Goal: Communication & Community: Answer question/provide support

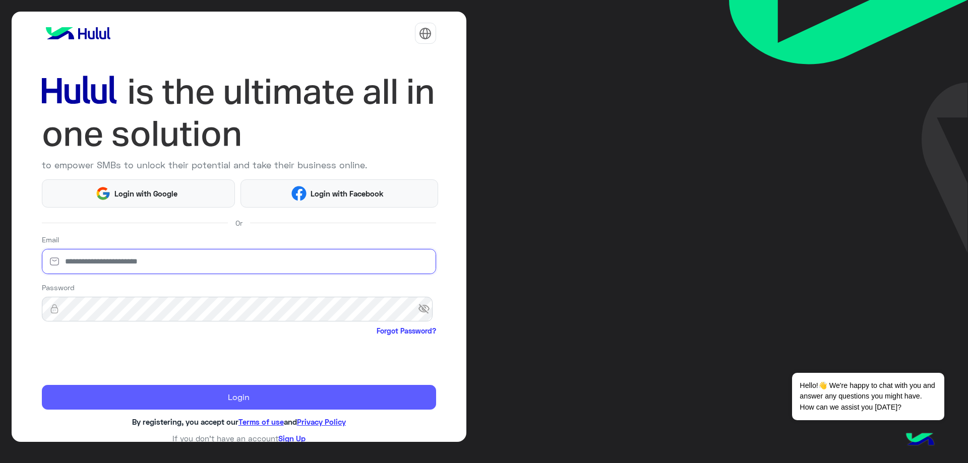
type input "**********"
click at [111, 392] on button "Login" at bounding box center [239, 397] width 394 height 25
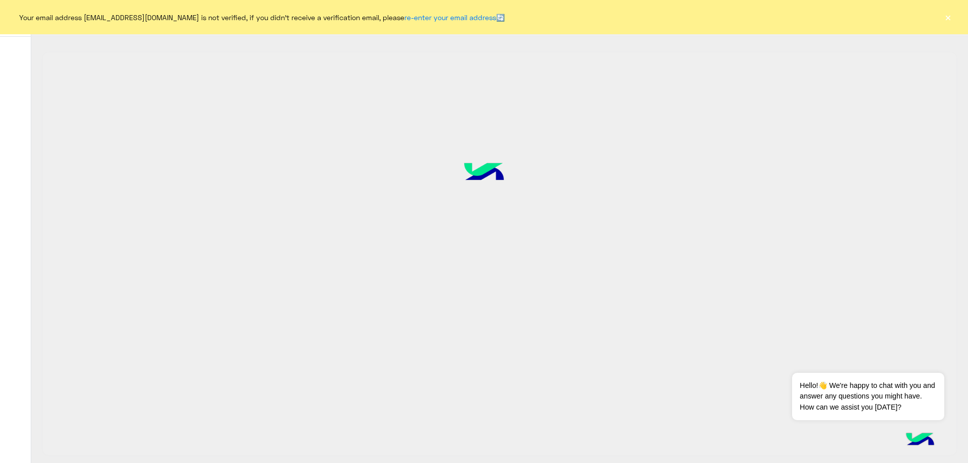
click at [950, 19] on button "×" at bounding box center [948, 17] width 10 height 10
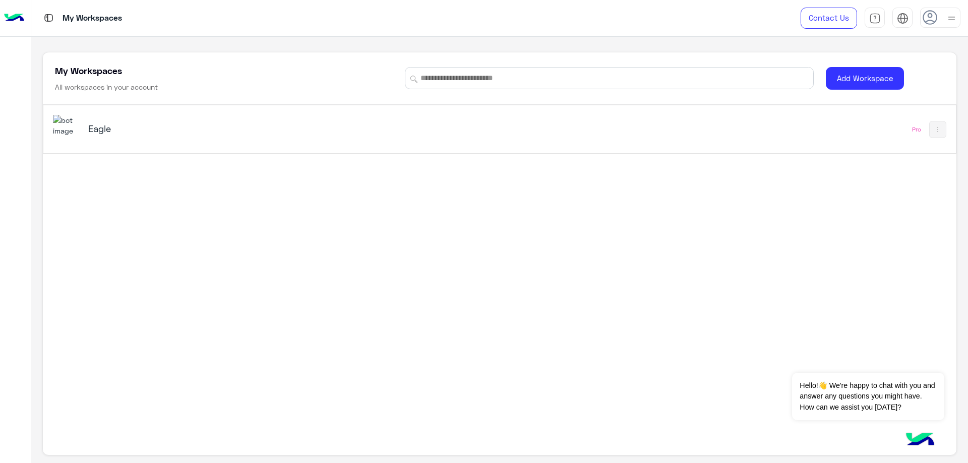
click at [933, 19] on icon at bounding box center [930, 17] width 15 height 15
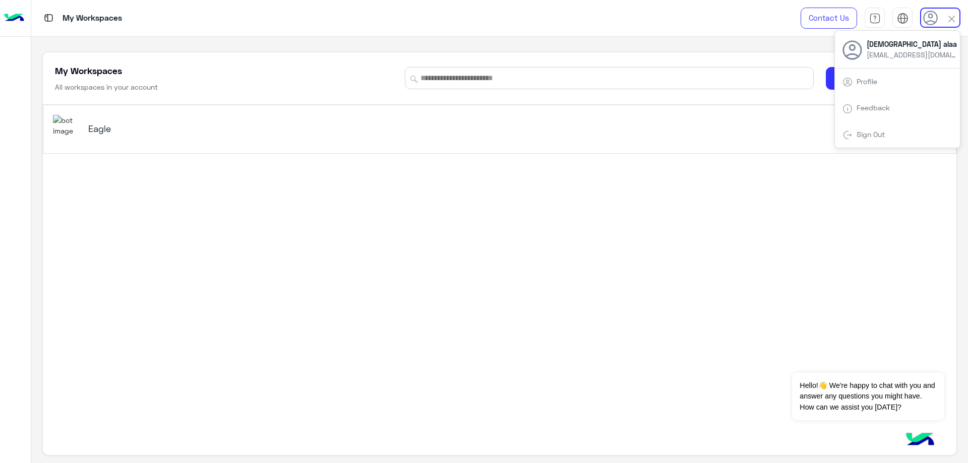
click at [88, 125] on h5 "Eagle" at bounding box center [249, 129] width 322 height 12
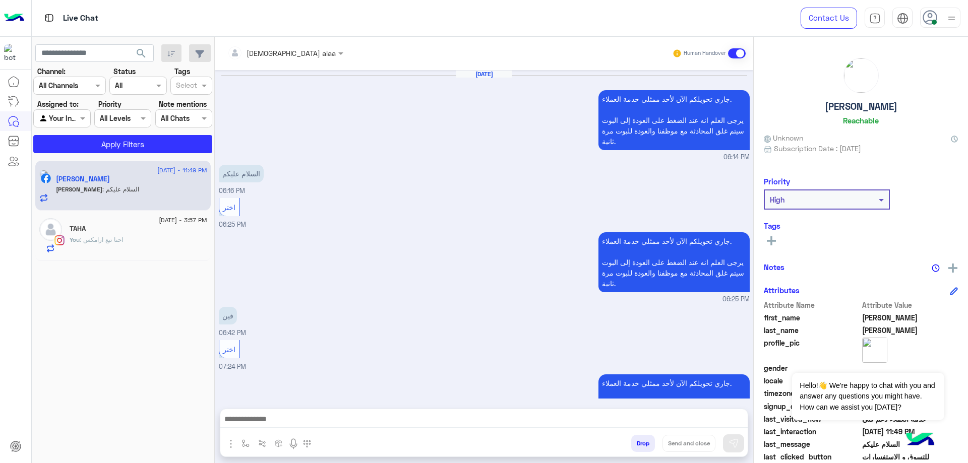
scroll to position [651, 0]
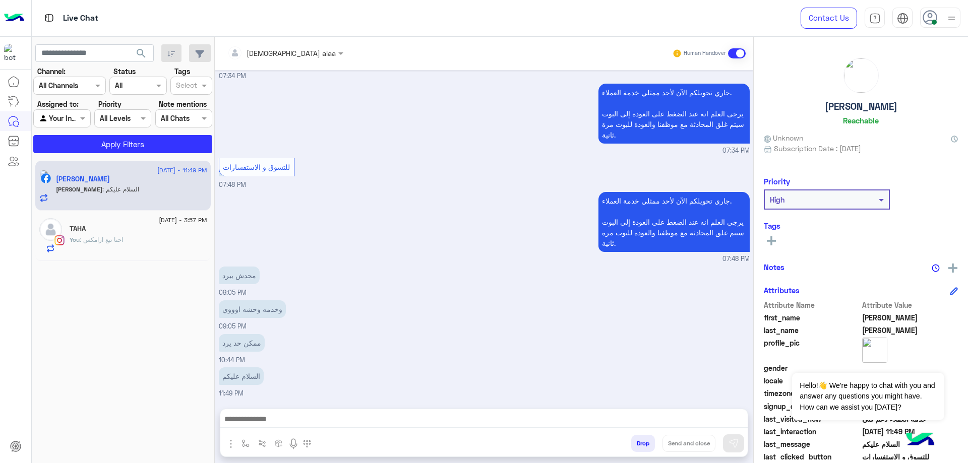
click at [929, 19] on icon at bounding box center [930, 17] width 15 height 15
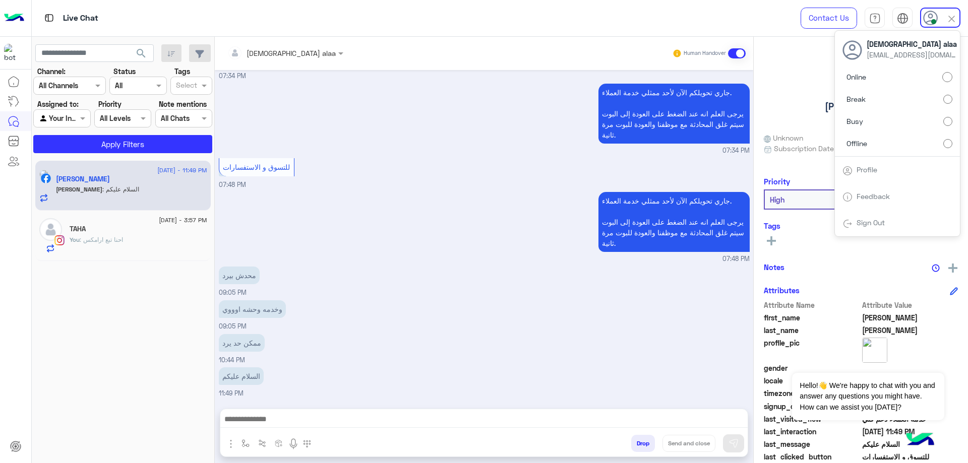
click at [491, 151] on small "07:34 PM" at bounding box center [484, 151] width 531 height 10
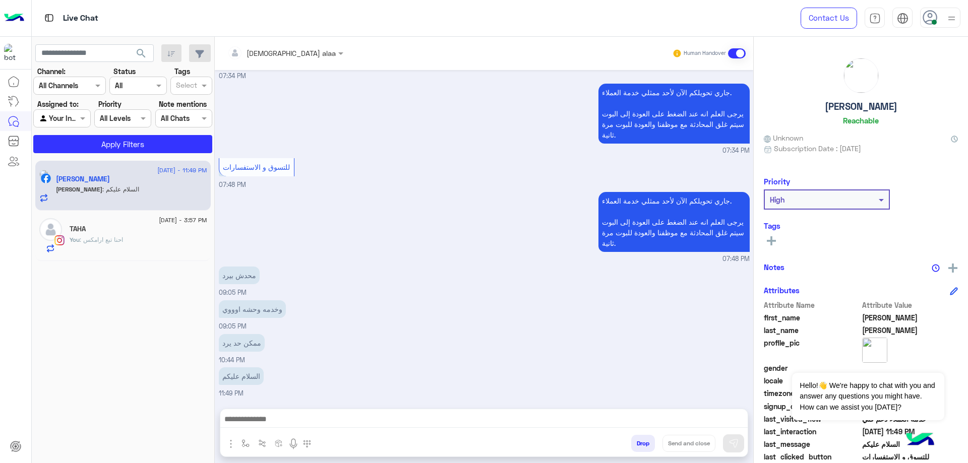
click at [108, 241] on span ": احنا تبع ارامكس" at bounding box center [101, 240] width 43 height 8
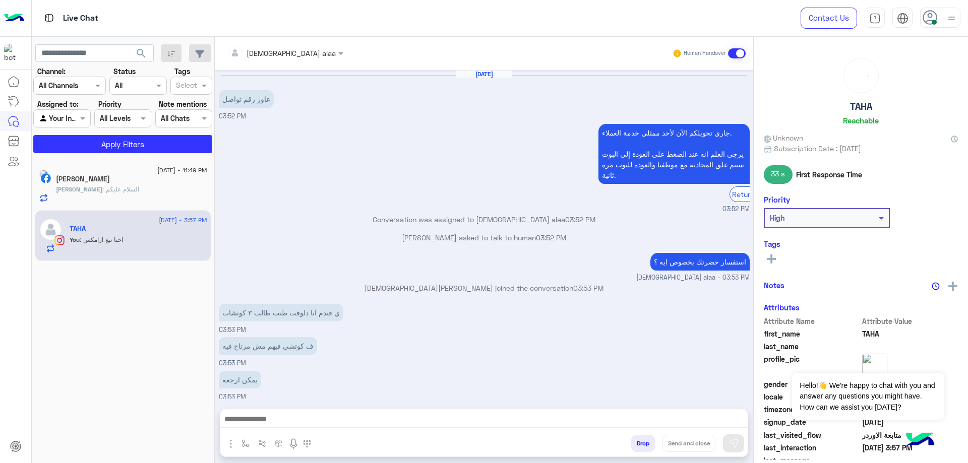
scroll to position [481, 0]
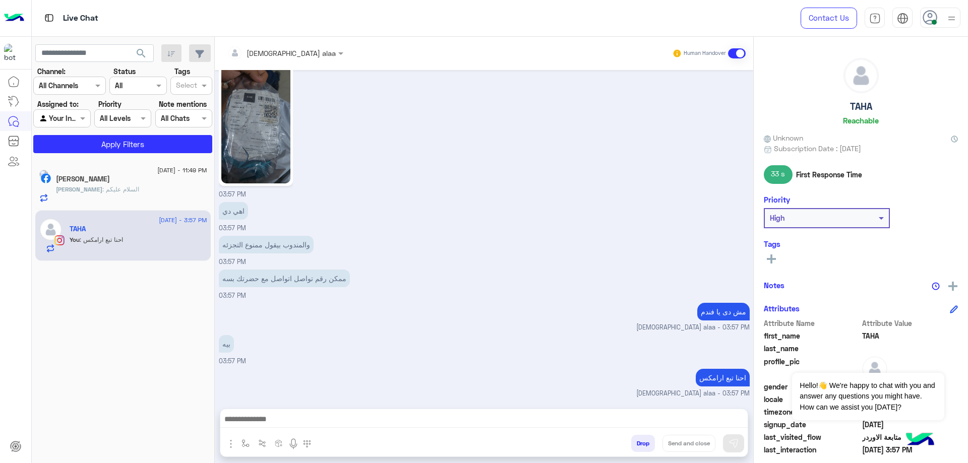
click at [634, 440] on button "Drop" at bounding box center [643, 443] width 24 height 17
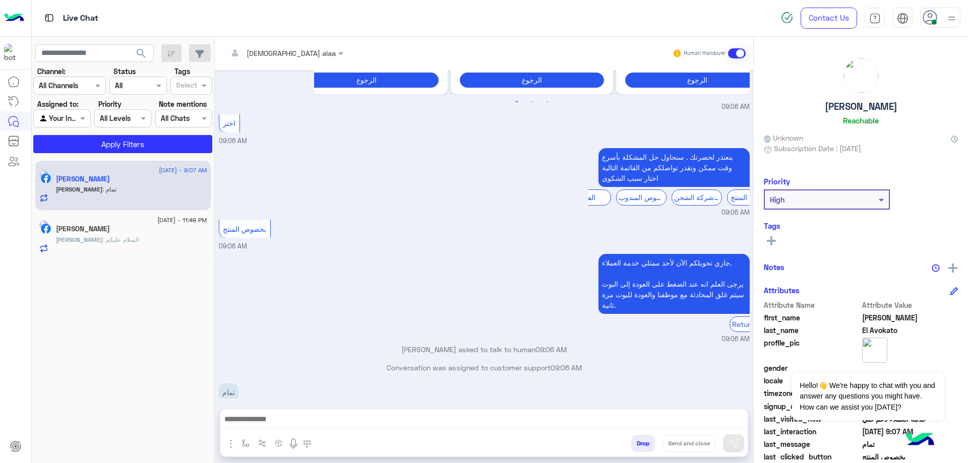
scroll to position [644, 0]
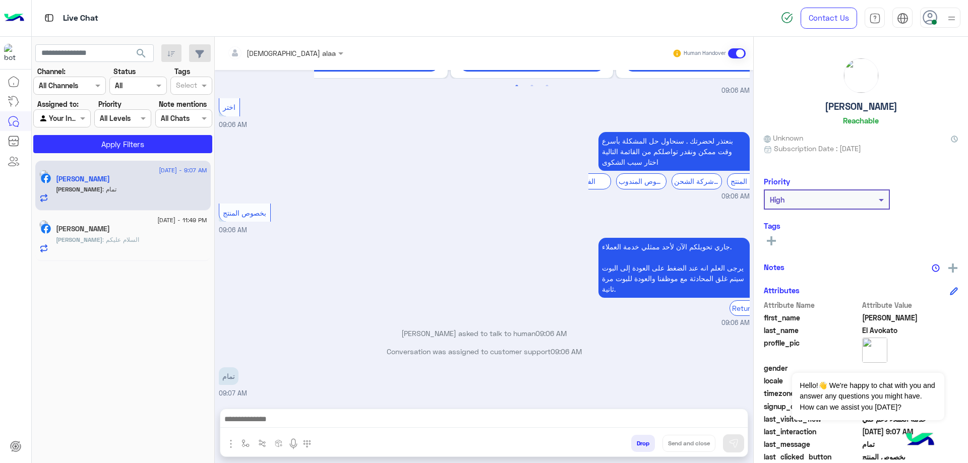
click at [142, 240] on div "Mahmoud : السلام عليكم" at bounding box center [131, 244] width 151 height 18
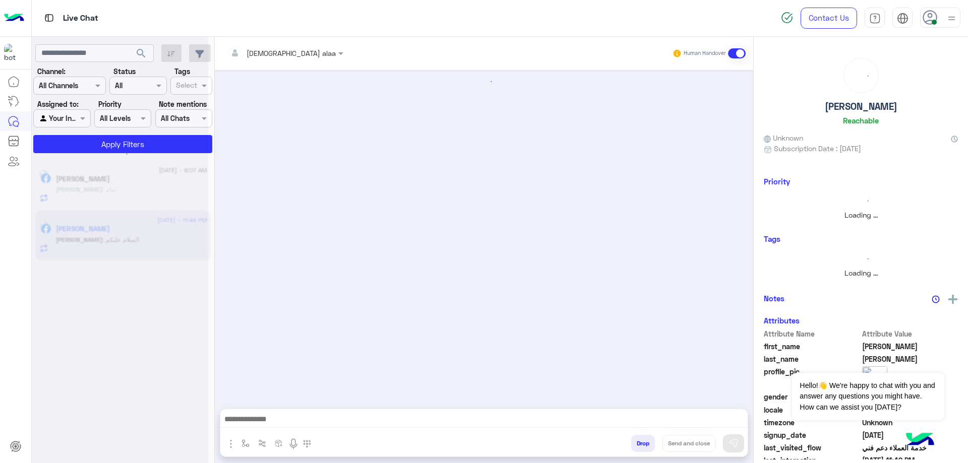
scroll to position [651, 0]
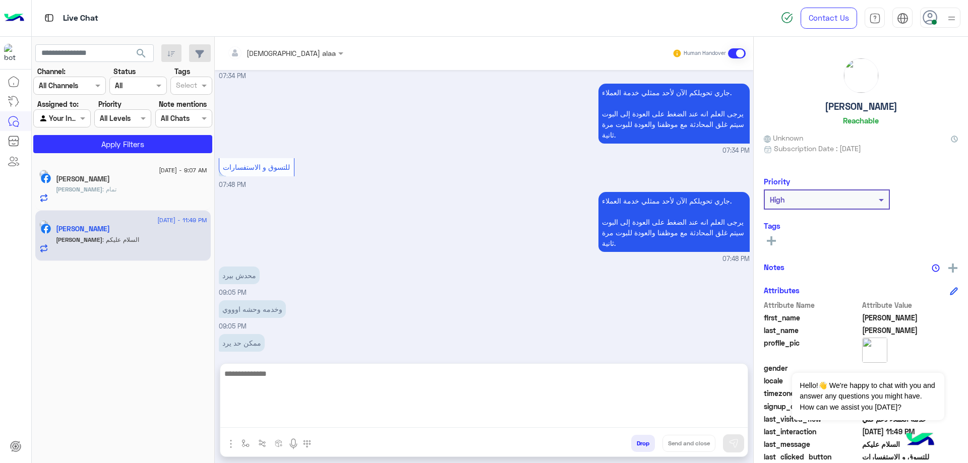
click at [329, 422] on textarea at bounding box center [483, 398] width 527 height 61
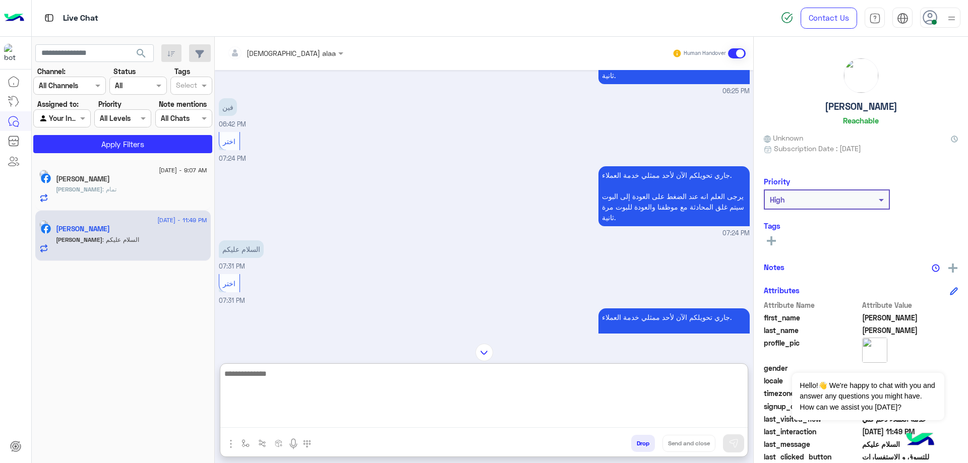
scroll to position [2055, 0]
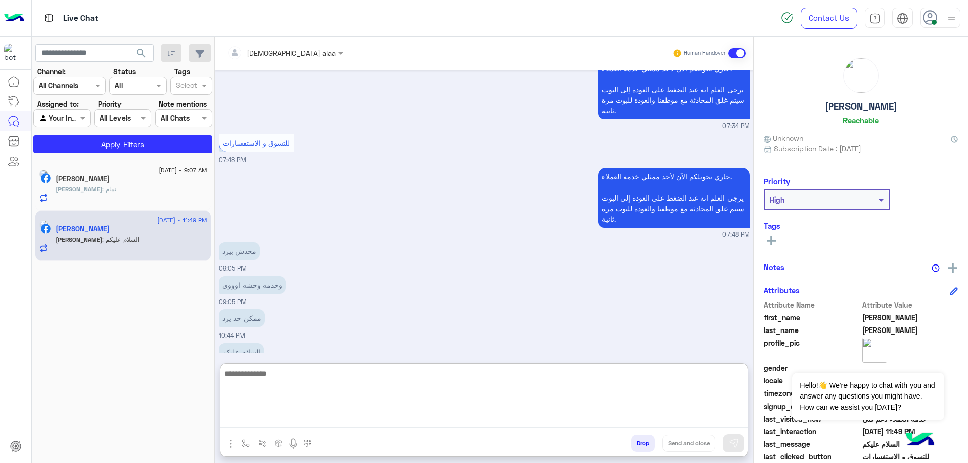
click at [360, 369] on textarea at bounding box center [483, 398] width 527 height 61
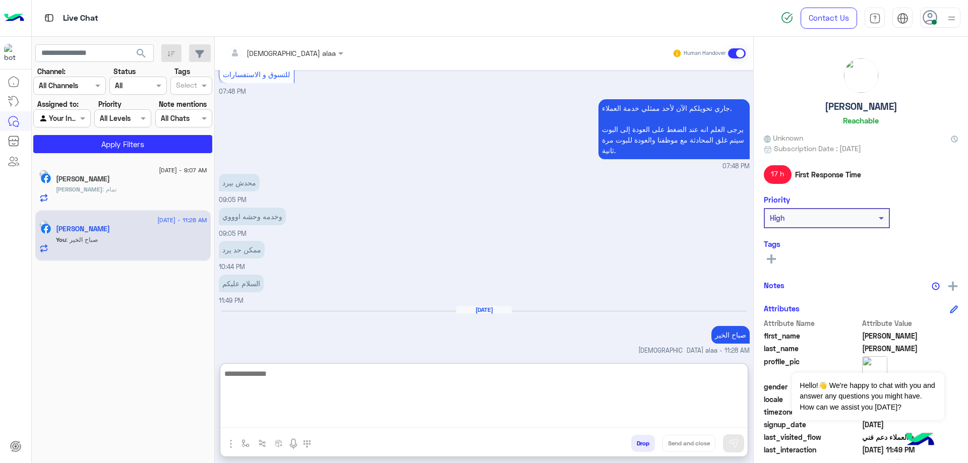
scroll to position [2166, 0]
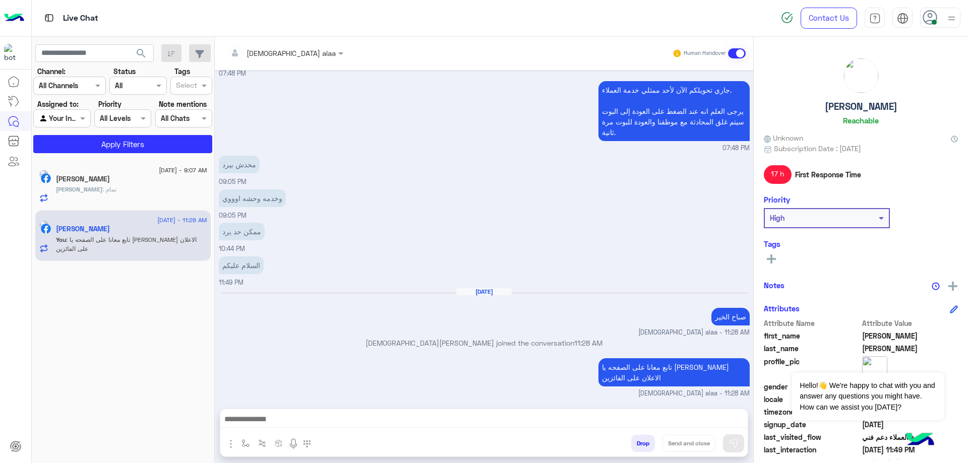
click at [157, 192] on div "[PERSON_NAME] : تمام" at bounding box center [131, 194] width 151 height 18
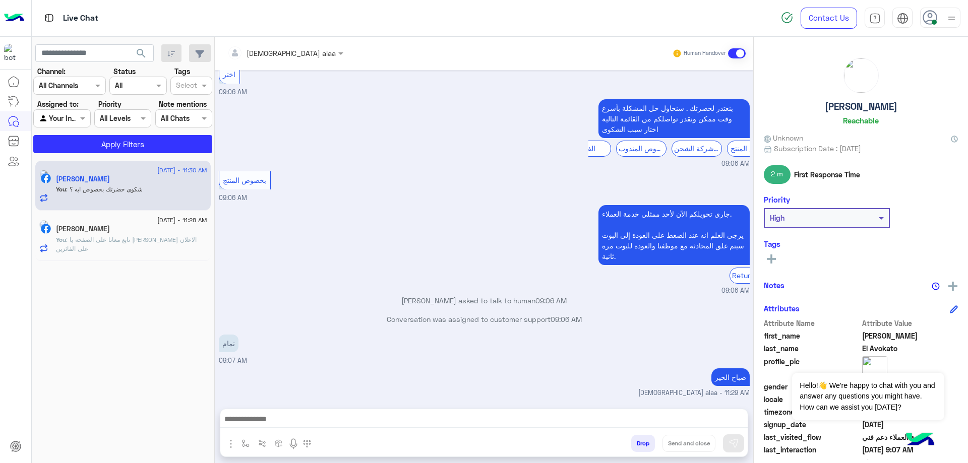
scroll to position [2716, 0]
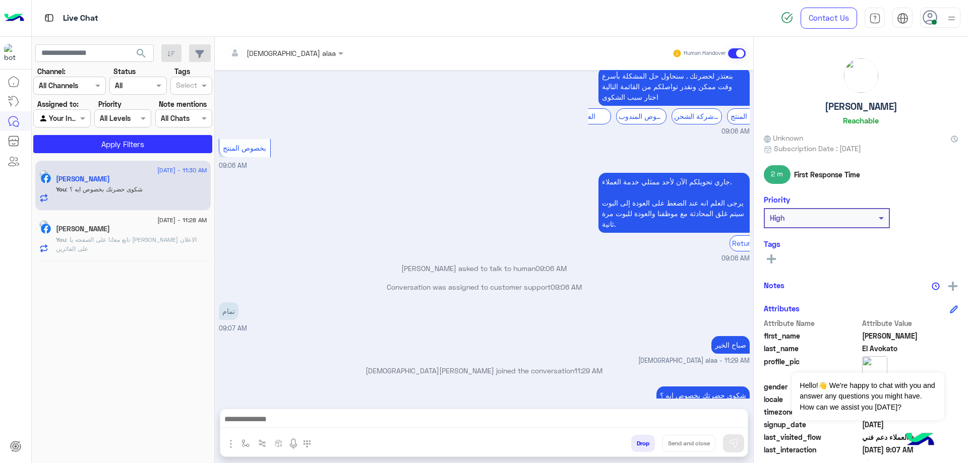
drag, startPoint x: 126, startPoint y: 7, endPoint x: 347, endPoint y: 167, distance: 272.6
click at [347, 170] on div "جاري تحويلكم الآن لأحد ممثلي خدمة العملاء. يرجى العلم انه عند الضغط على العودة …" at bounding box center [484, 216] width 531 height 93
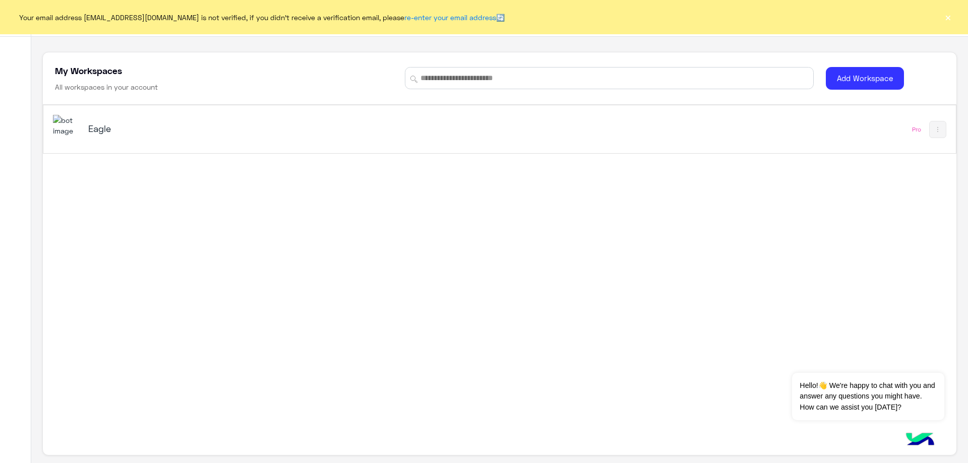
click at [942, 20] on div "Your email address [EMAIL_ADDRESS][DOMAIN_NAME] is not verified, if you didn't …" at bounding box center [484, 17] width 968 height 34
click at [948, 19] on button "×" at bounding box center [948, 17] width 10 height 10
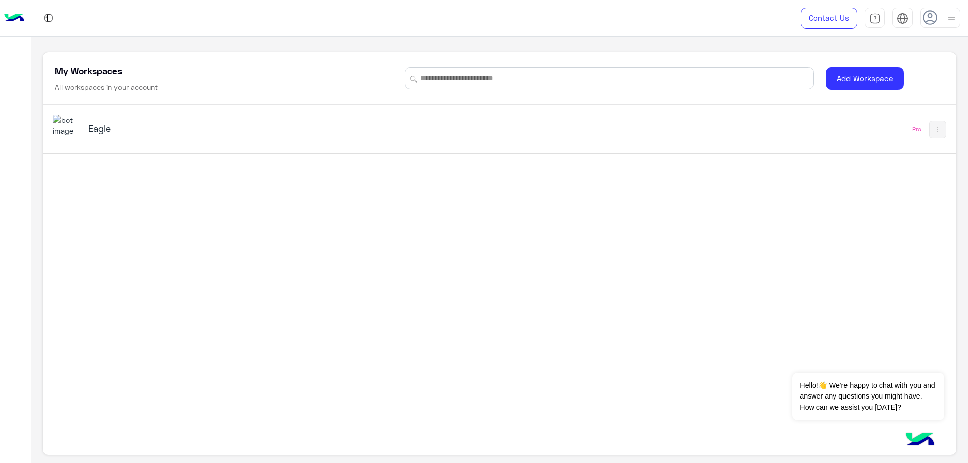
click at [64, 125] on img at bounding box center [66, 126] width 27 height 22
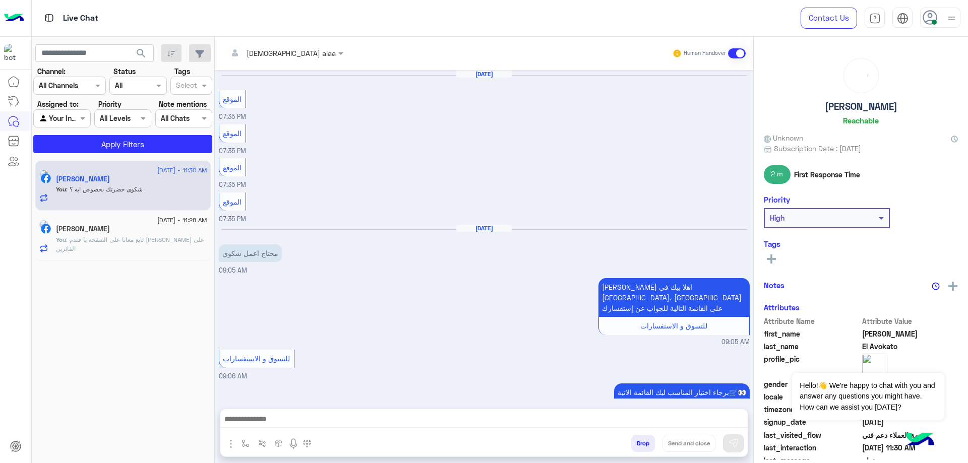
scroll to position [614, 0]
